Goal: Task Accomplishment & Management: Manage account settings

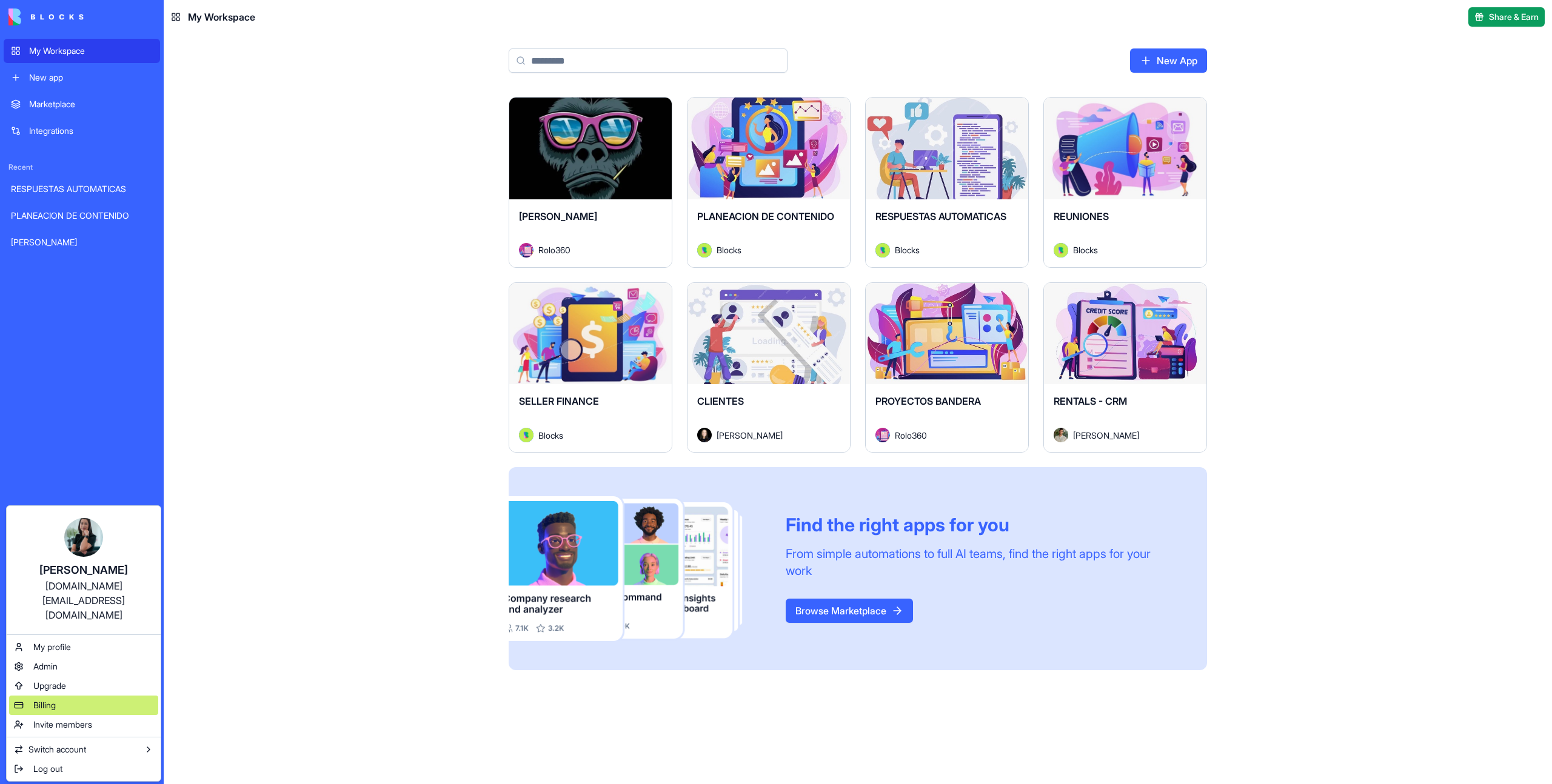
click at [65, 695] on div "Billing" at bounding box center [83, 705] width 149 height 19
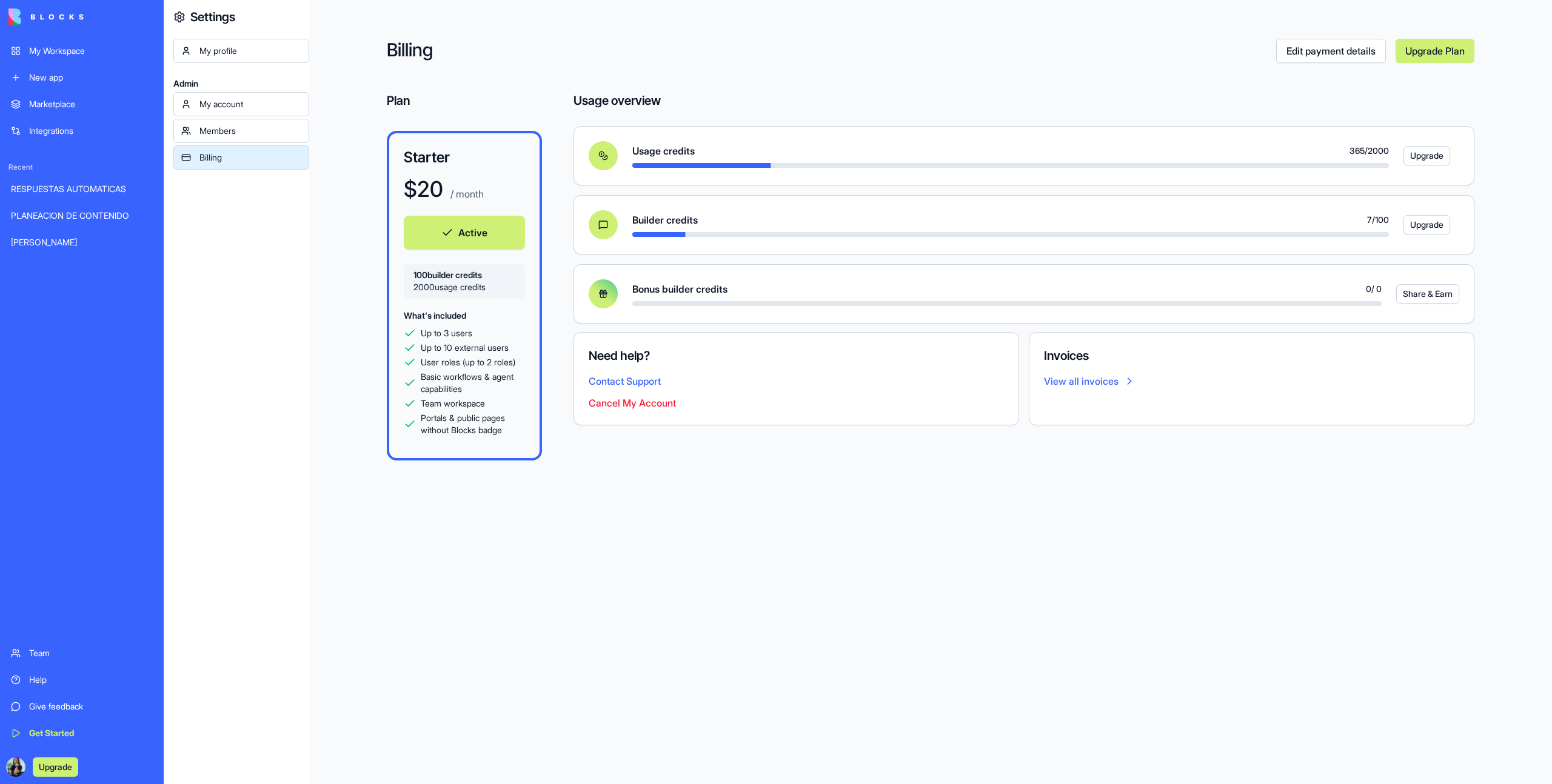
click at [225, 129] on div "Members" at bounding box center [250, 131] width 102 height 12
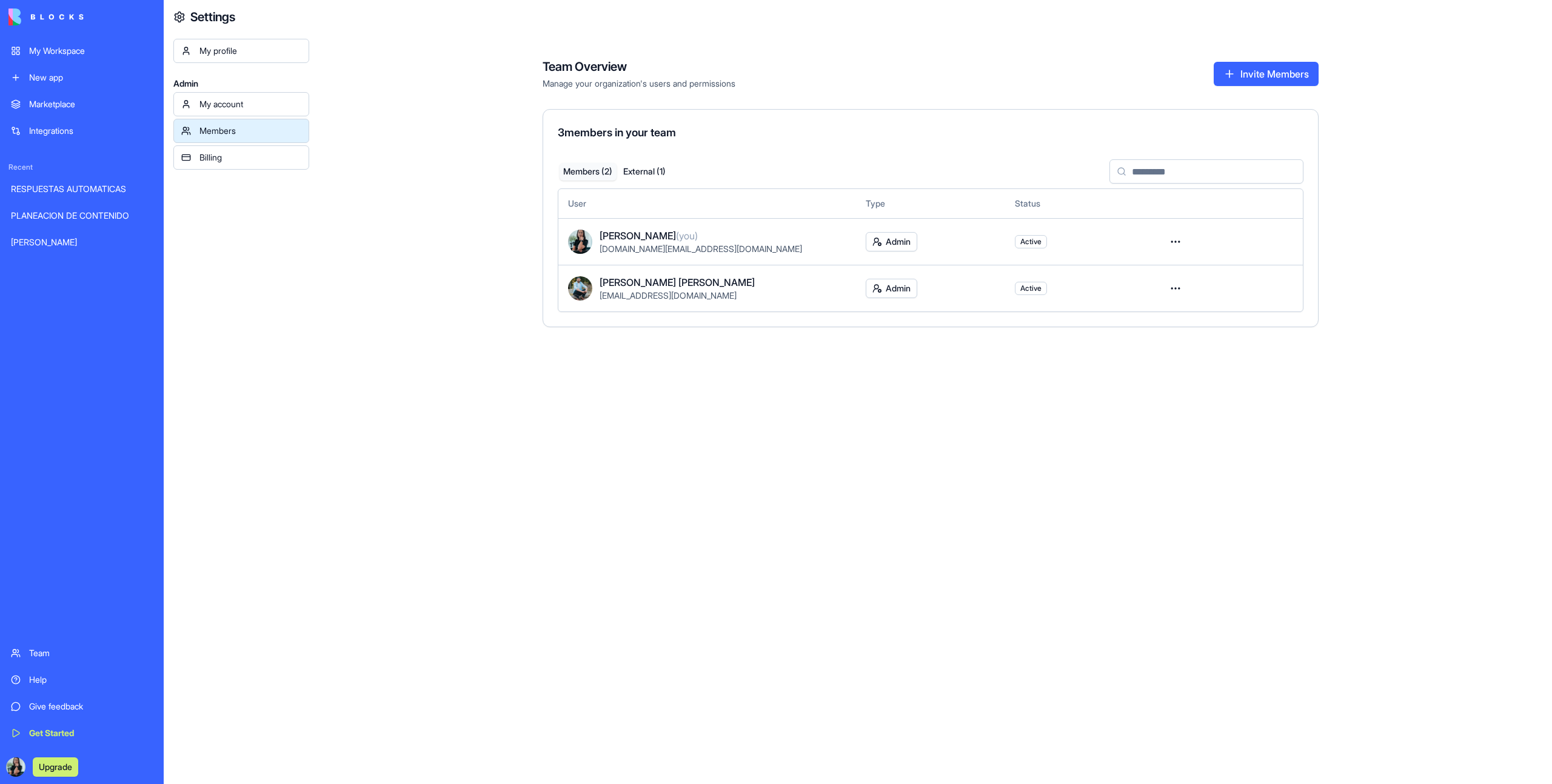
click at [241, 160] on div "Billing" at bounding box center [250, 157] width 102 height 12
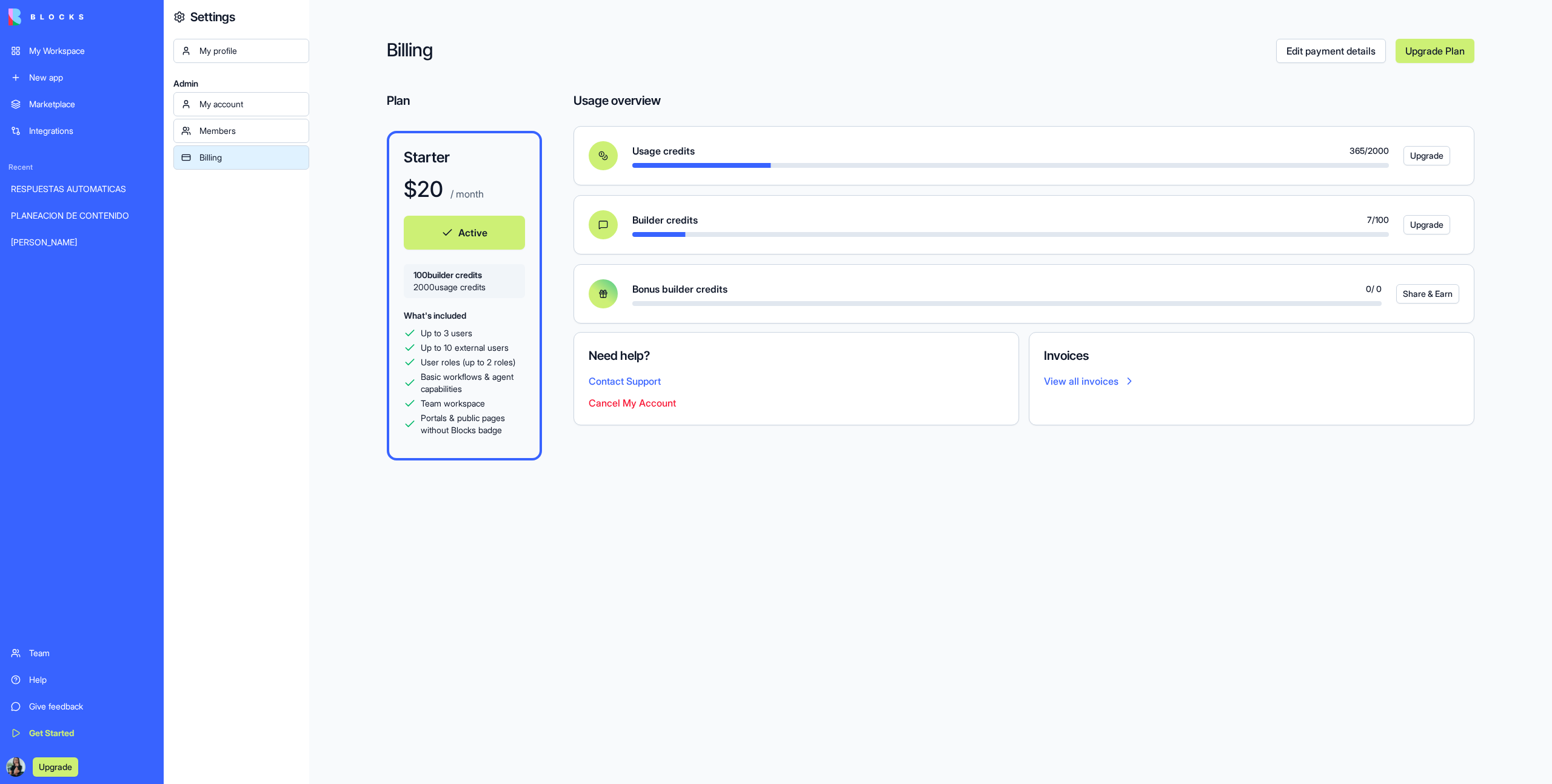
click at [82, 52] on div "My Workspace" at bounding box center [91, 50] width 124 height 12
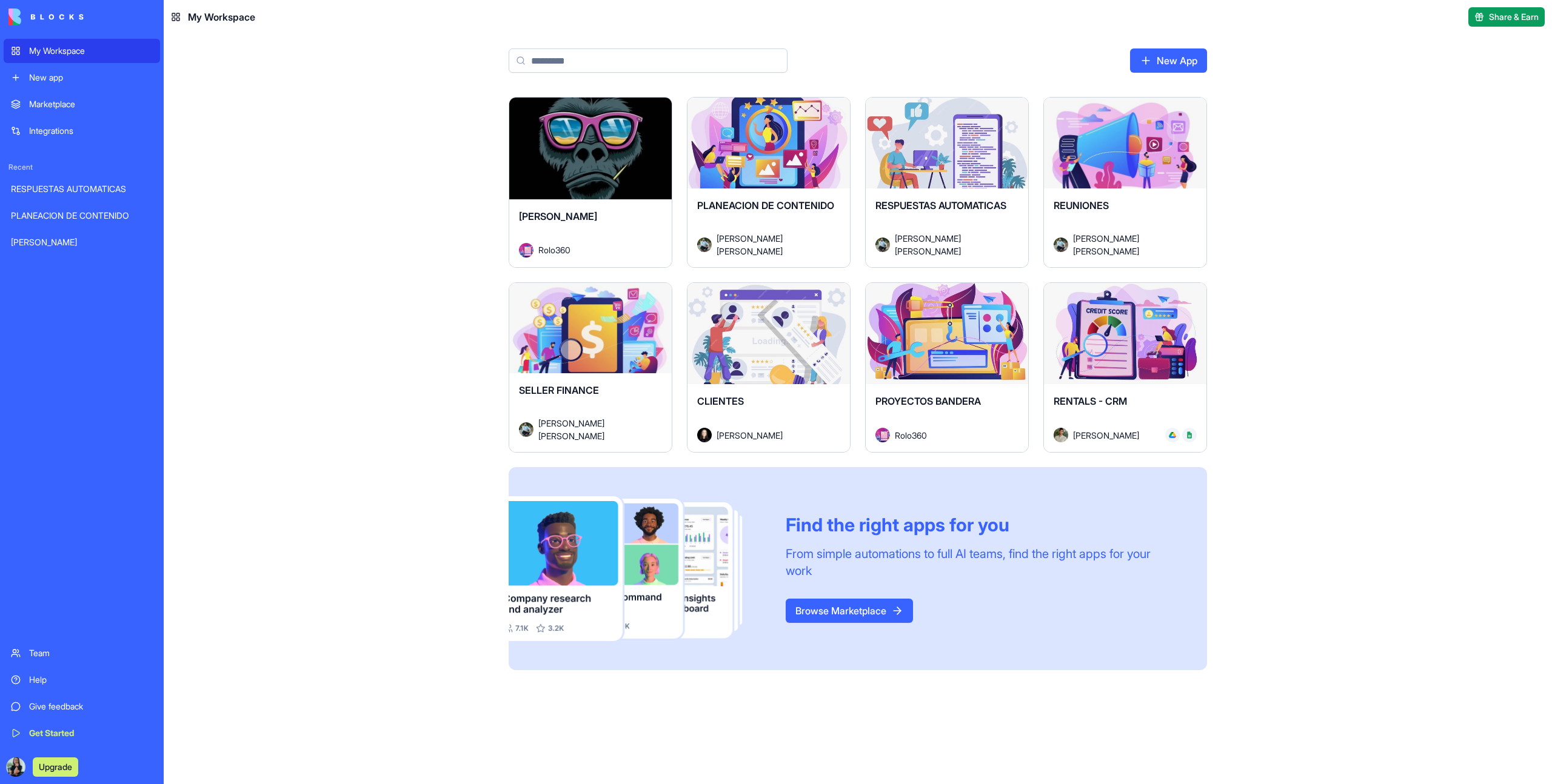
click at [316, 277] on div "Launch [PERSON_NAME] Rolo360 Launch PLANEACION DE CONTENIDO [PERSON_NAME] [PERS…" at bounding box center [858, 441] width 1388 height 687
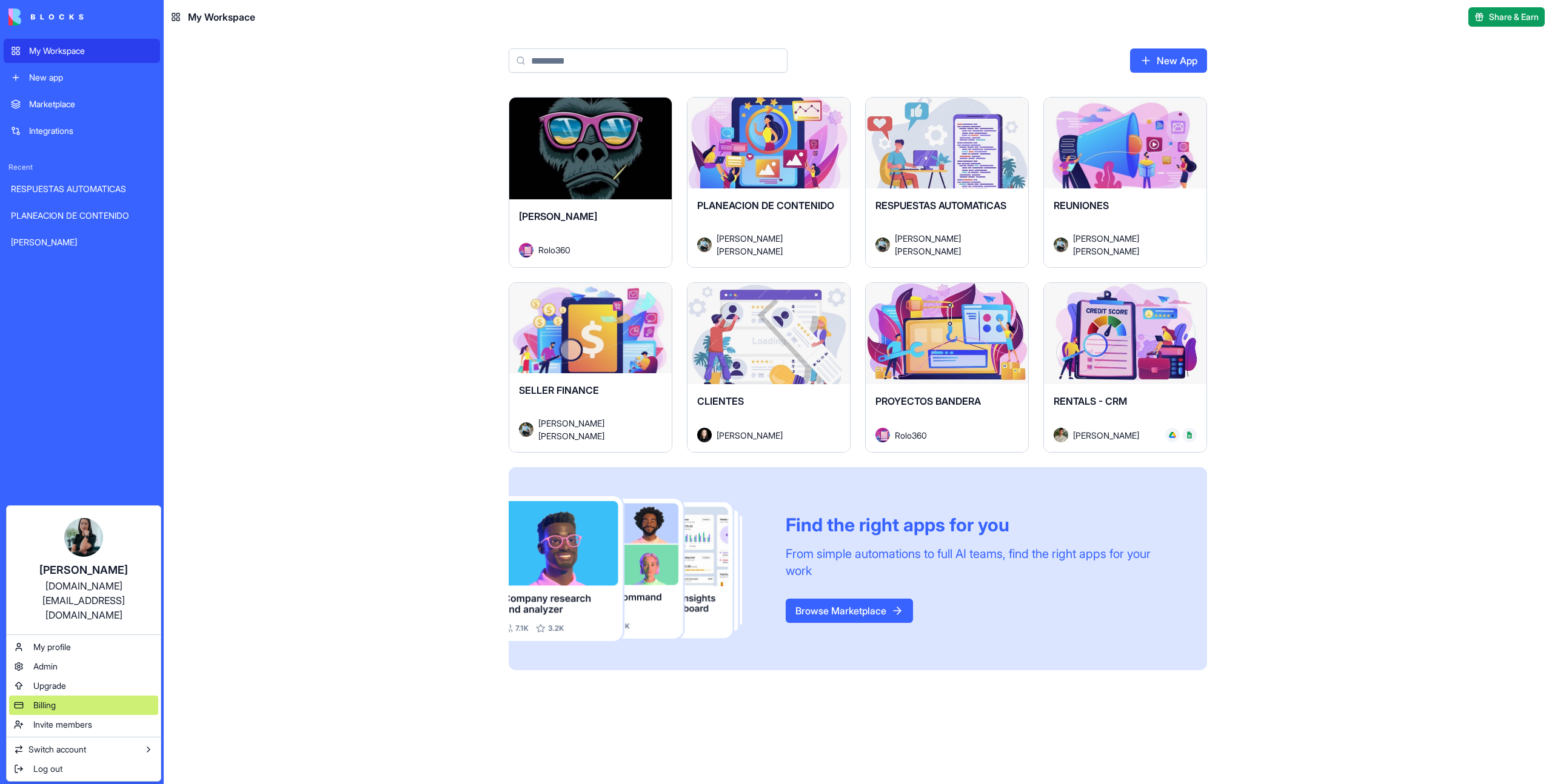
click at [88, 695] on div "Billing" at bounding box center [83, 705] width 149 height 19
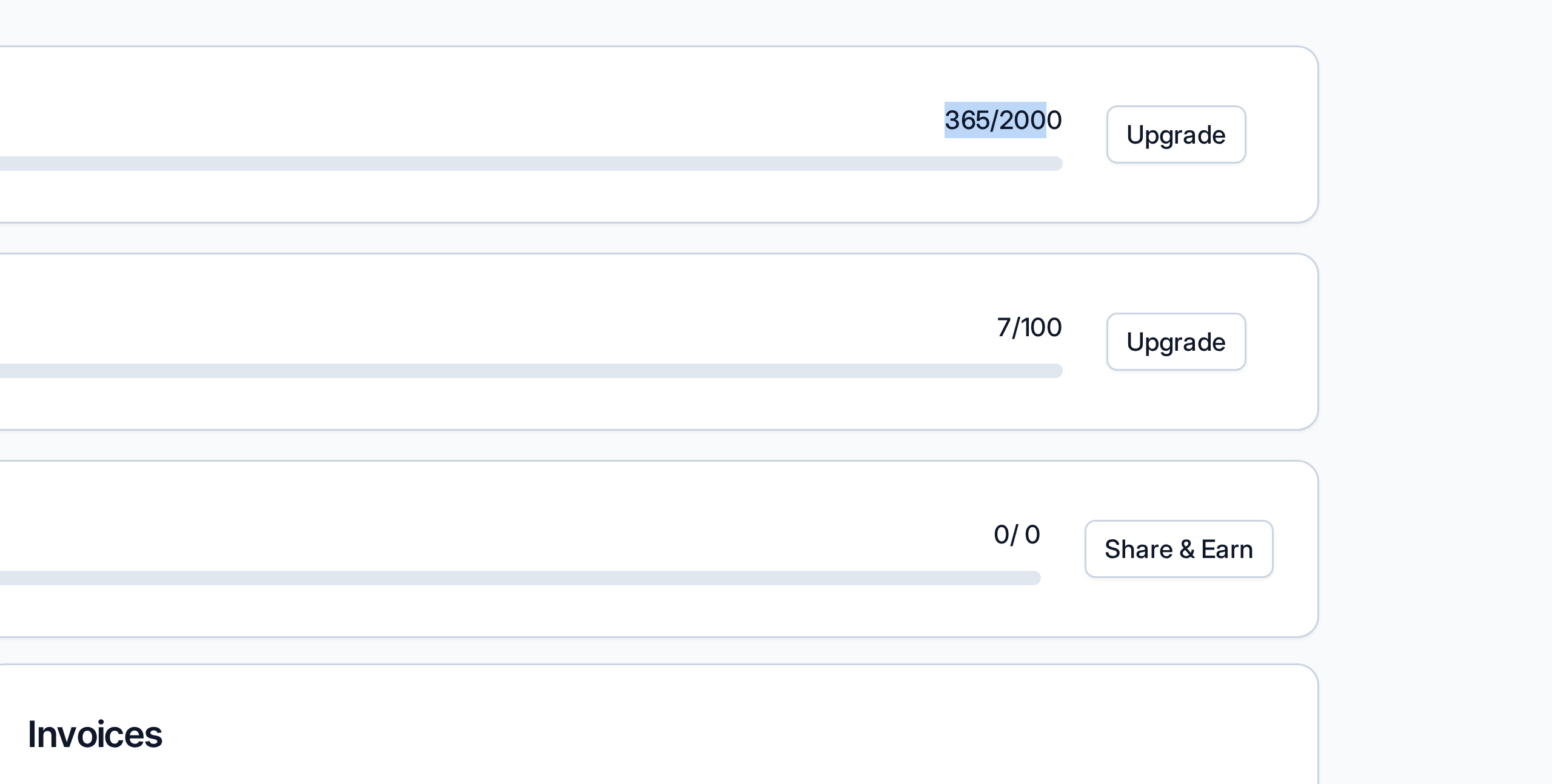
drag, startPoint x: 1342, startPoint y: 151, endPoint x: 1381, endPoint y: 150, distance: 39.0
click at [1381, 150] on span "365 / 2000" at bounding box center [1369, 151] width 39 height 12
click at [1349, 152] on span "365 / 2000" at bounding box center [1369, 151] width 39 height 12
click at [1367, 218] on span "7 / 100" at bounding box center [1378, 220] width 22 height 12
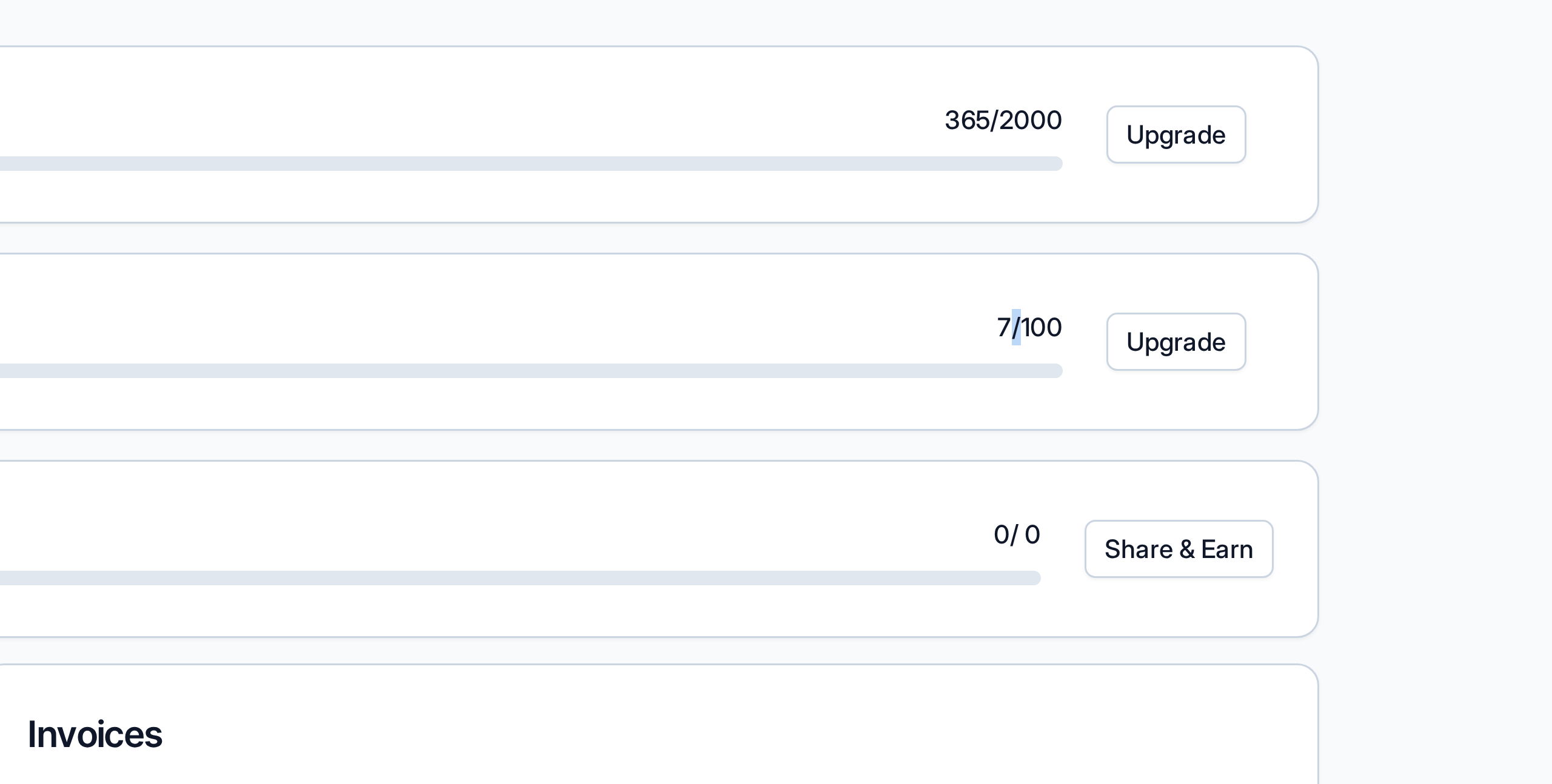
click at [1367, 218] on span "7 / 100" at bounding box center [1378, 220] width 22 height 12
